Goal: Find contact information: Find contact information

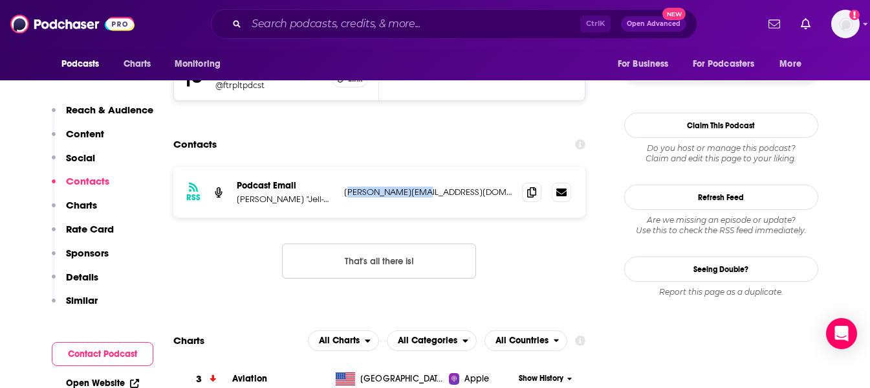
drag, startPoint x: 348, startPoint y: 141, endPoint x: 422, endPoint y: 141, distance: 73.8
click at [422, 186] on p "[PERSON_NAME][EMAIL_ADDRESS][DOMAIN_NAME]" at bounding box center [428, 191] width 168 height 11
drag, startPoint x: 433, startPoint y: 138, endPoint x: 342, endPoint y: 136, distance: 91.3
click at [342, 167] on div "RSS Podcast Email [PERSON_NAME] "Jell-O" [PERSON_NAME], Retired [DEMOGRAPHIC_DA…" at bounding box center [379, 192] width 413 height 50
copy p "[PERSON_NAME][EMAIL_ADDRESS][DOMAIN_NAME]"
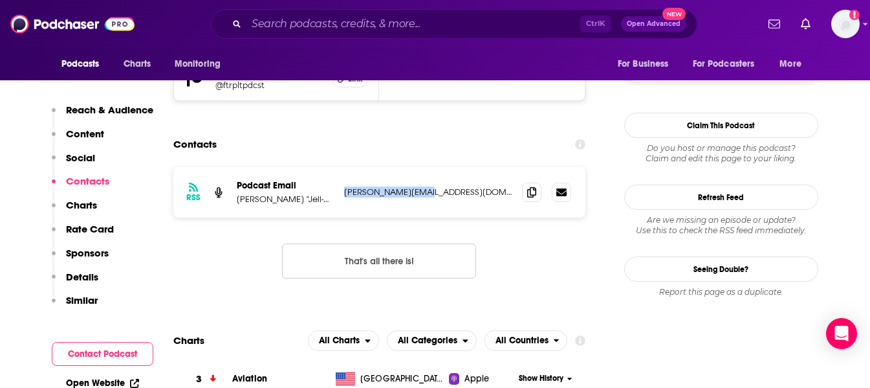
click at [106, 114] on p "Reach & Audience" at bounding box center [109, 110] width 87 height 12
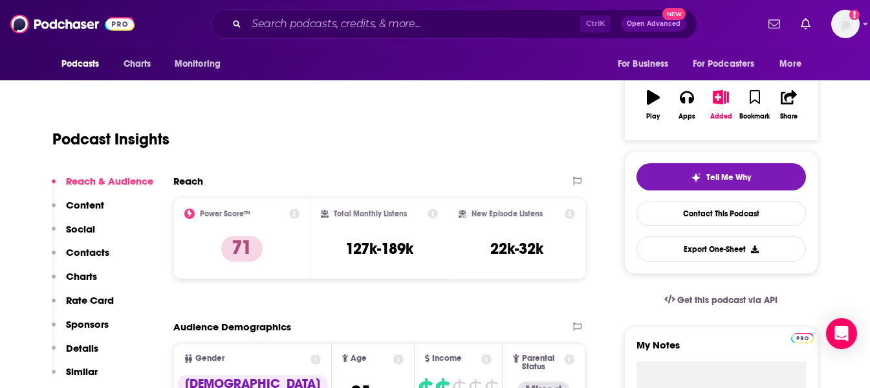
scroll to position [193, 0]
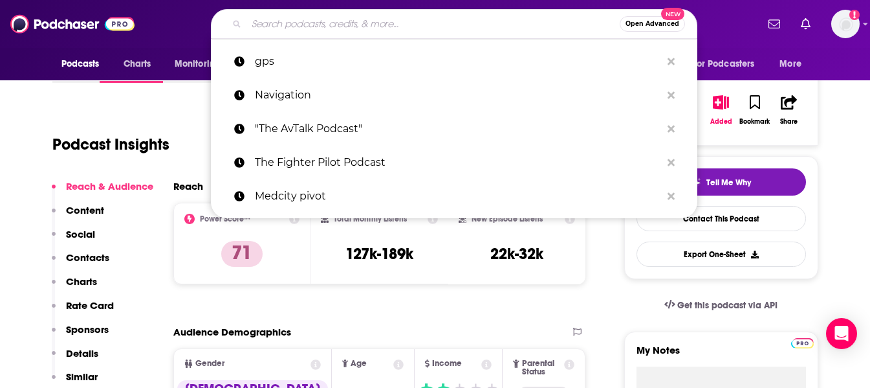
click at [294, 19] on input "Search podcasts, credits, & more..." at bounding box center [433, 24] width 373 height 21
paste input ""The Airline Pilot Guy Show""
type input ""The Airline Pilot Guy Show""
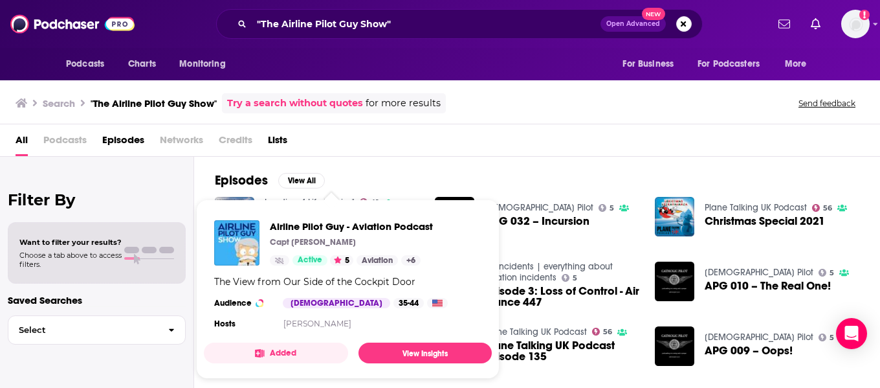
click at [292, 335] on div "Airline Pilot Guy - Aviation Podcast Capt [PERSON_NAME] Active 5 Aviation + 6 T…" at bounding box center [348, 276] width 288 height 133
click at [309, 218] on div "Airline Pilot Guy - Aviation Podcast Capt [PERSON_NAME] Active 5 Aviation + 6 T…" at bounding box center [348, 276] width 288 height 133
click at [302, 228] on span "Airline Pilot Guy - Aviation Podcast" at bounding box center [351, 226] width 163 height 12
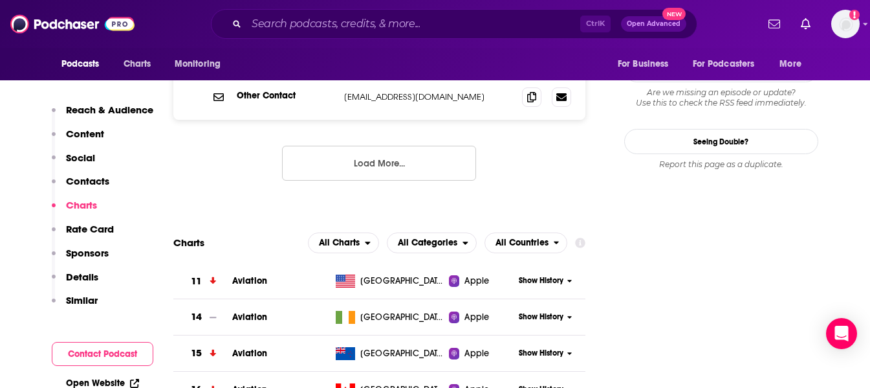
scroll to position [1531, 0]
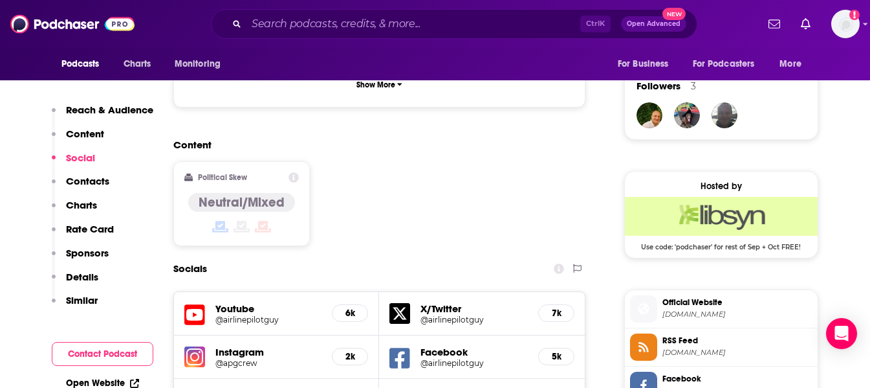
click at [115, 107] on p "Reach & Audience" at bounding box center [109, 110] width 87 height 12
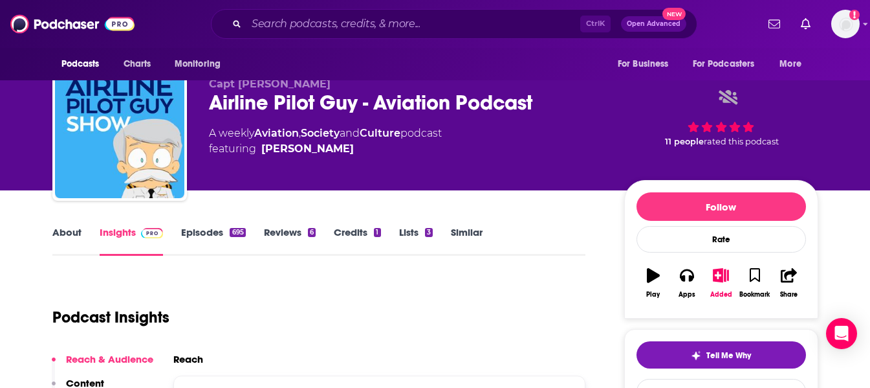
scroll to position [0, 0]
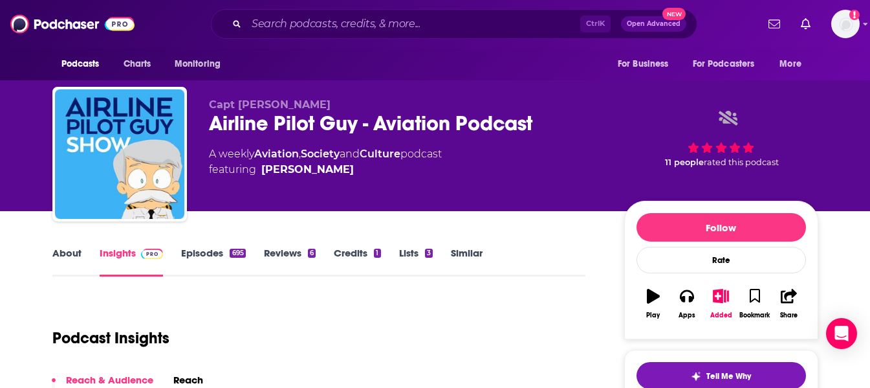
click at [63, 249] on link "About" at bounding box center [66, 262] width 29 height 30
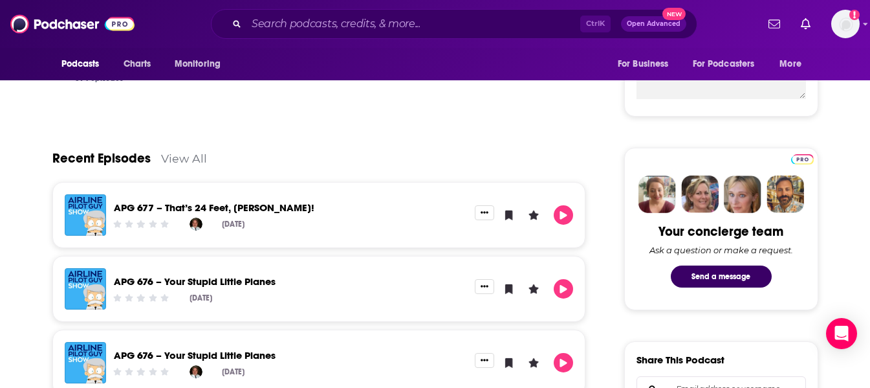
scroll to position [518, 0]
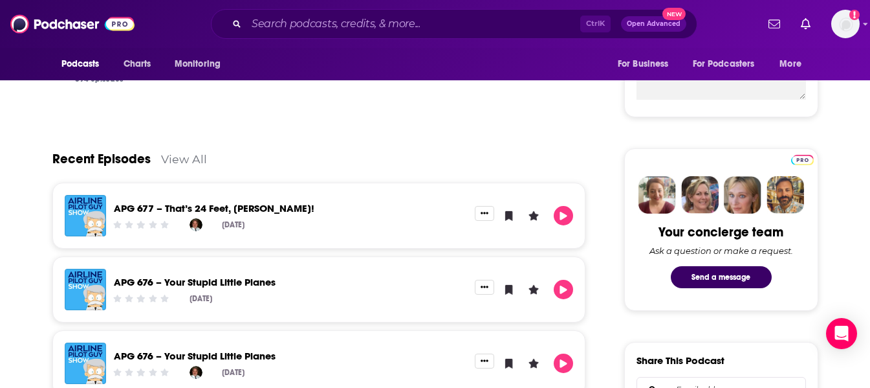
click at [176, 157] on link "View All" at bounding box center [184, 159] width 46 height 14
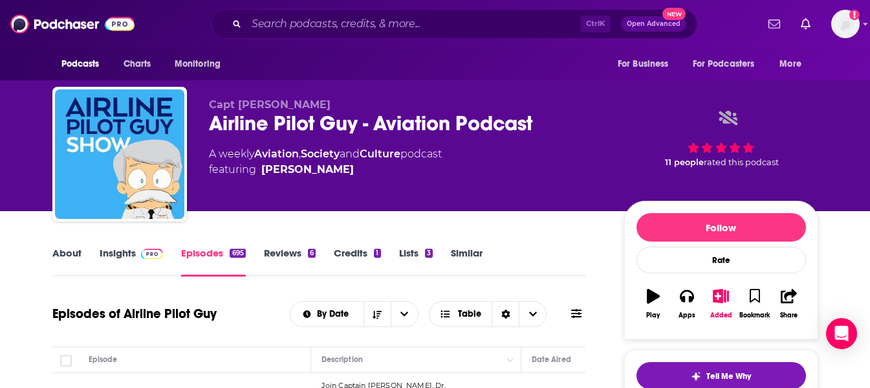
click at [115, 253] on link "Insights" at bounding box center [132, 262] width 64 height 30
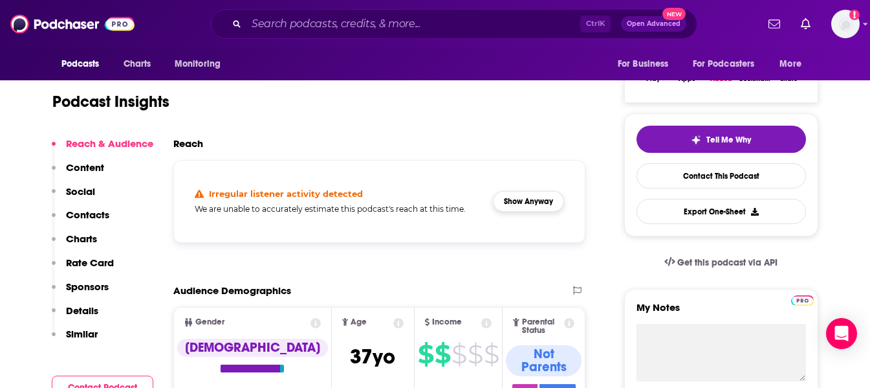
scroll to position [237, 0]
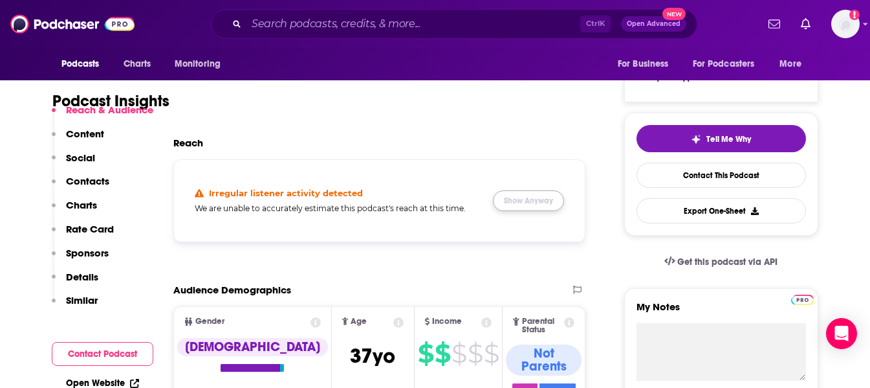
click at [522, 199] on button "Show Anyway" at bounding box center [528, 200] width 71 height 21
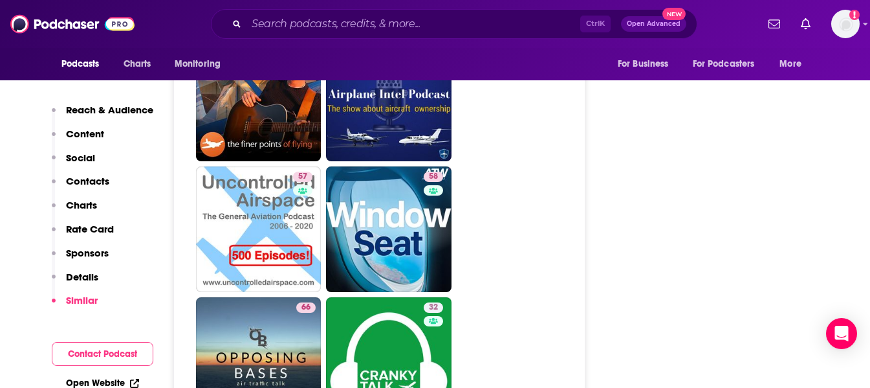
scroll to position [4012, 0]
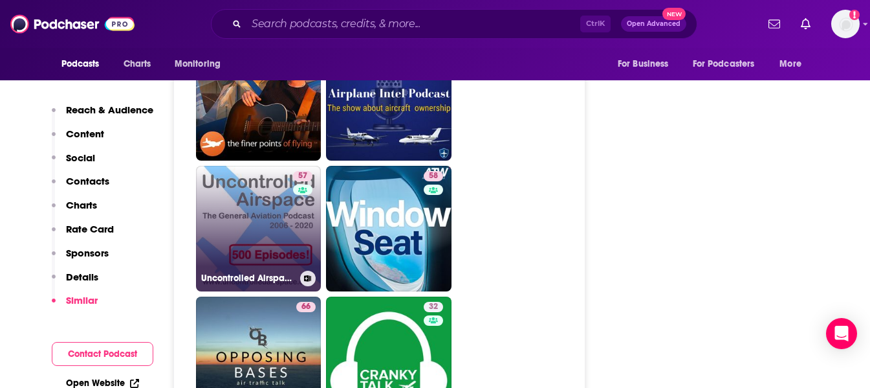
click at [261, 166] on link "57 Uncontrolled Airspace: General Aviation Podcast" at bounding box center [259, 229] width 126 height 126
type input "[URL][DOMAIN_NAME]"
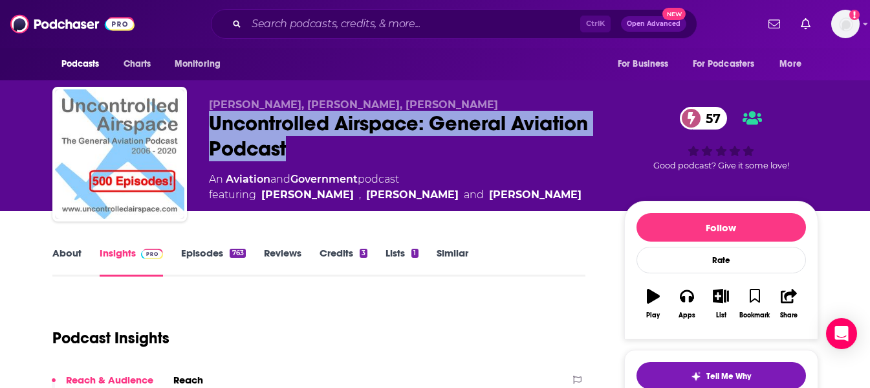
drag, startPoint x: 203, startPoint y: 118, endPoint x: 302, endPoint y: 149, distance: 103.8
click at [302, 149] on div "[PERSON_NAME], [PERSON_NAME], [PERSON_NAME] Uncontrolled Airspace: General Avia…" at bounding box center [435, 157] width 766 height 140
copy h2 "Uncontrolled Airspace: General Aviation Podcast"
click at [65, 254] on link "About" at bounding box center [66, 262] width 29 height 30
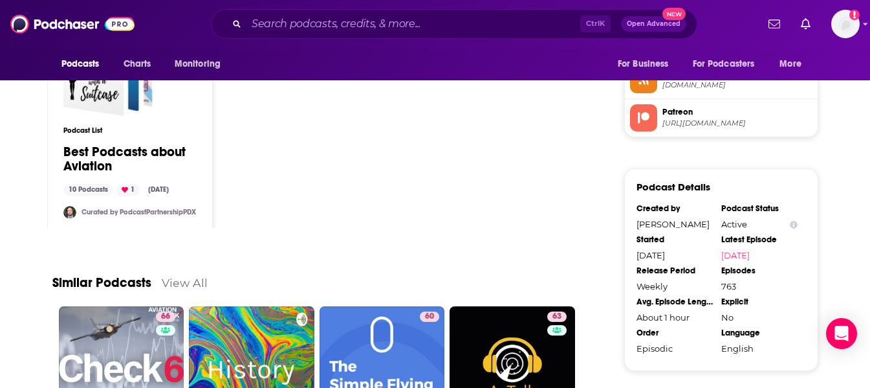
scroll to position [1076, 0]
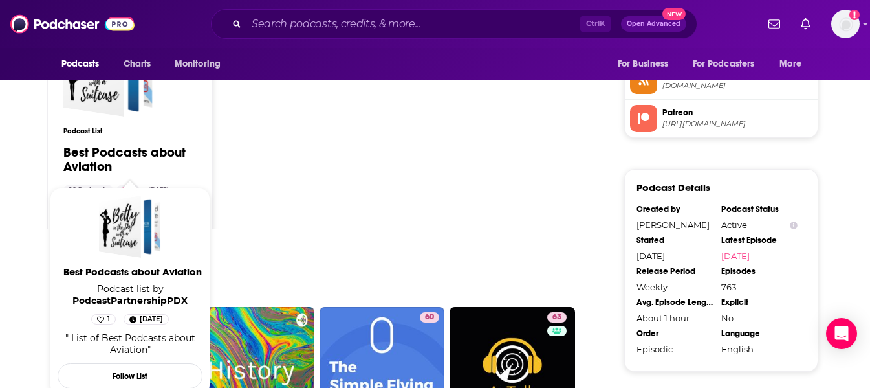
click at [104, 146] on link "Best Podcasts about Aviation" at bounding box center [129, 160] width 133 height 28
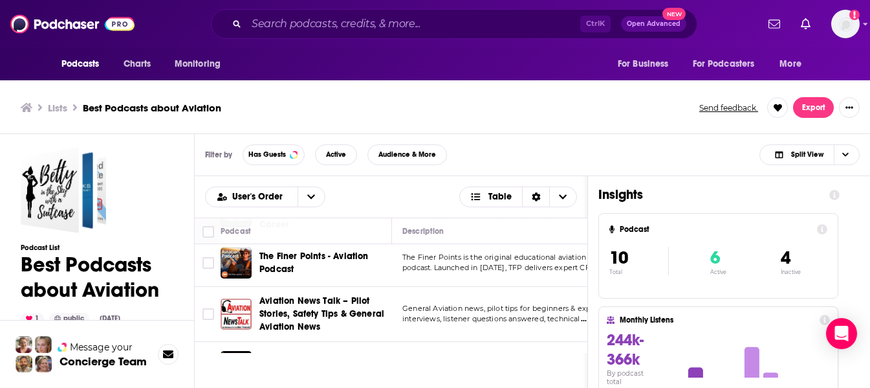
scroll to position [258, 0]
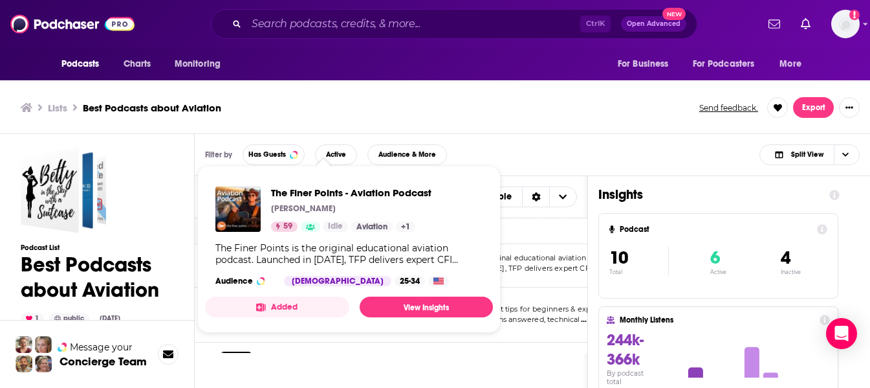
click at [332, 179] on div "The Finer Points - Aviation Podcast [PERSON_NAME] 59 Idle Aviation + 1 The Fine…" at bounding box center [349, 236] width 288 height 120
click at [423, 312] on link "View Insights" at bounding box center [426, 306] width 133 height 21
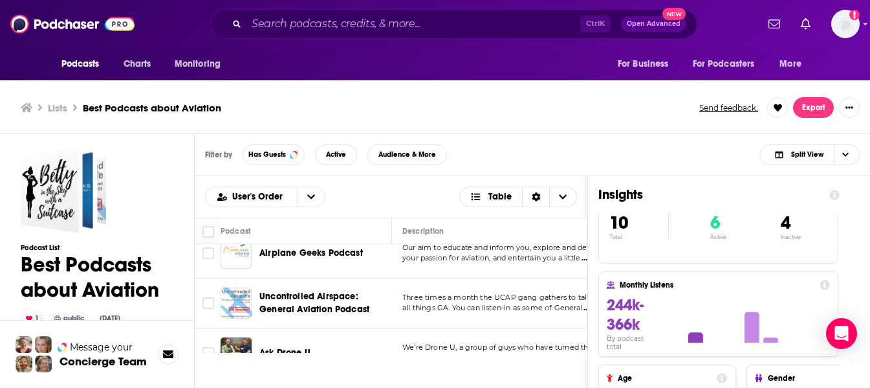
scroll to position [65, 0]
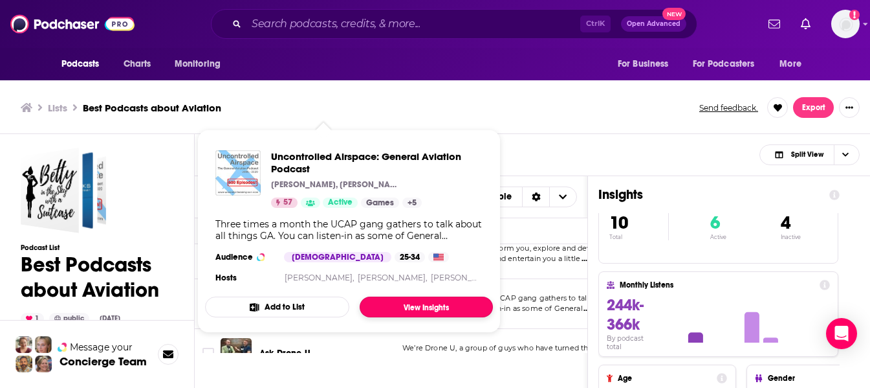
click at [419, 302] on link "View Insights" at bounding box center [426, 306] width 133 height 21
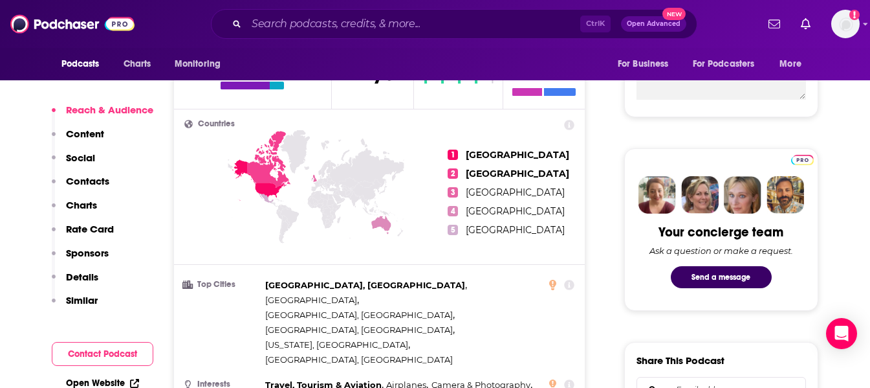
drag, startPoint x: 93, startPoint y: 346, endPoint x: 102, endPoint y: 346, distance: 9.1
click at [93, 346] on button "Contact Podcast" at bounding box center [103, 354] width 102 height 24
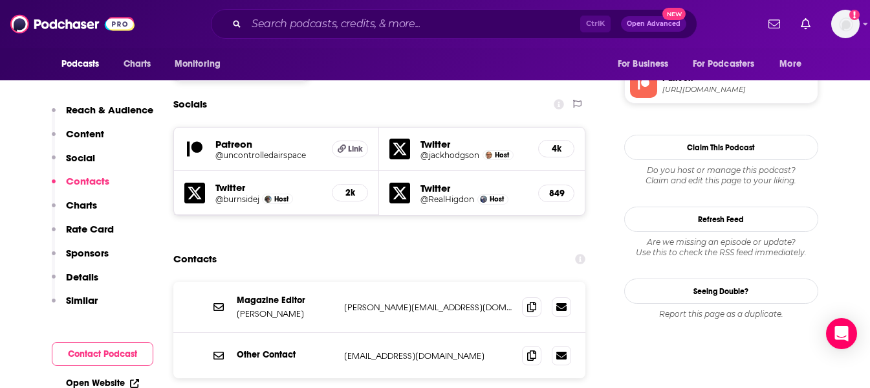
scroll to position [1111, 0]
click at [528, 300] on icon at bounding box center [531, 305] width 9 height 10
click at [531, 300] on icon at bounding box center [531, 305] width 9 height 10
click at [527, 349] on icon at bounding box center [531, 354] width 9 height 10
click at [530, 349] on icon at bounding box center [531, 354] width 9 height 10
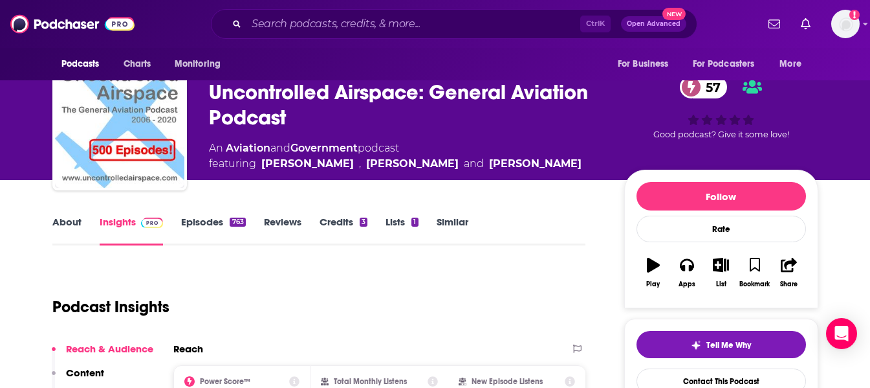
scroll to position [32, 0]
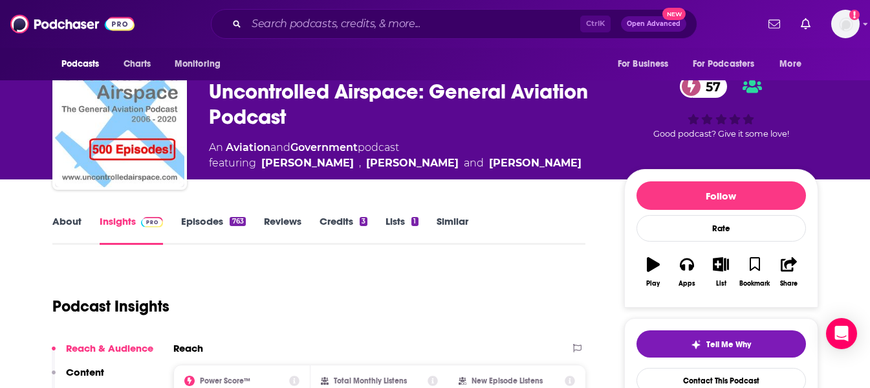
click at [63, 225] on link "About" at bounding box center [66, 230] width 29 height 30
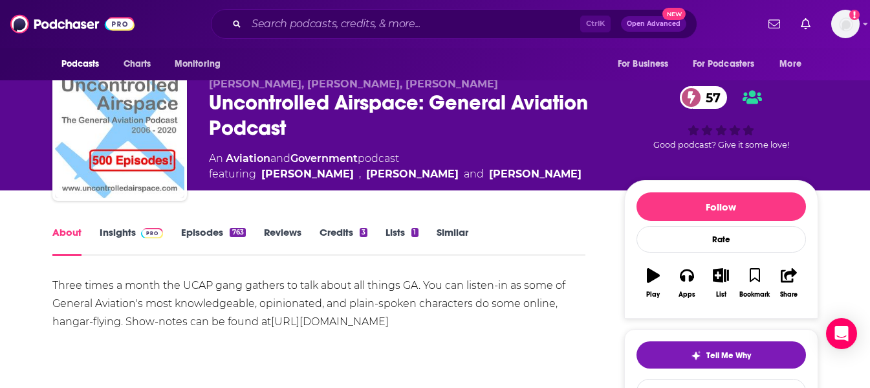
scroll to position [21, 0]
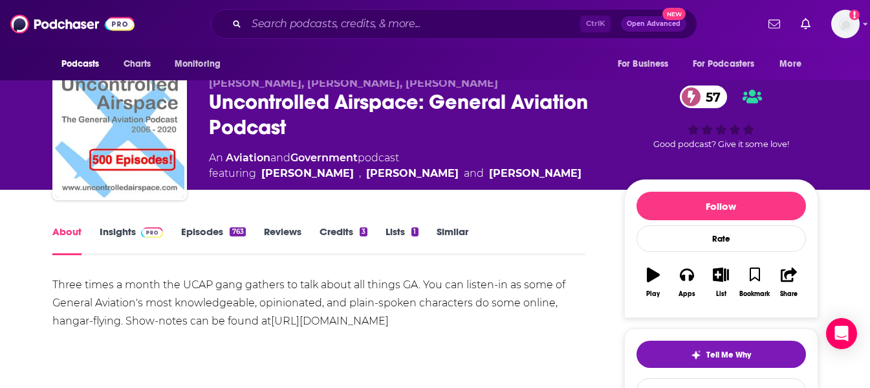
drag, startPoint x: 50, startPoint y: 282, endPoint x: 508, endPoint y: 340, distance: 461.9
copy div "Three times a month the UCAP gang gathers to talk about all things GA. You can …"
